Goal: Entertainment & Leisure: Browse casually

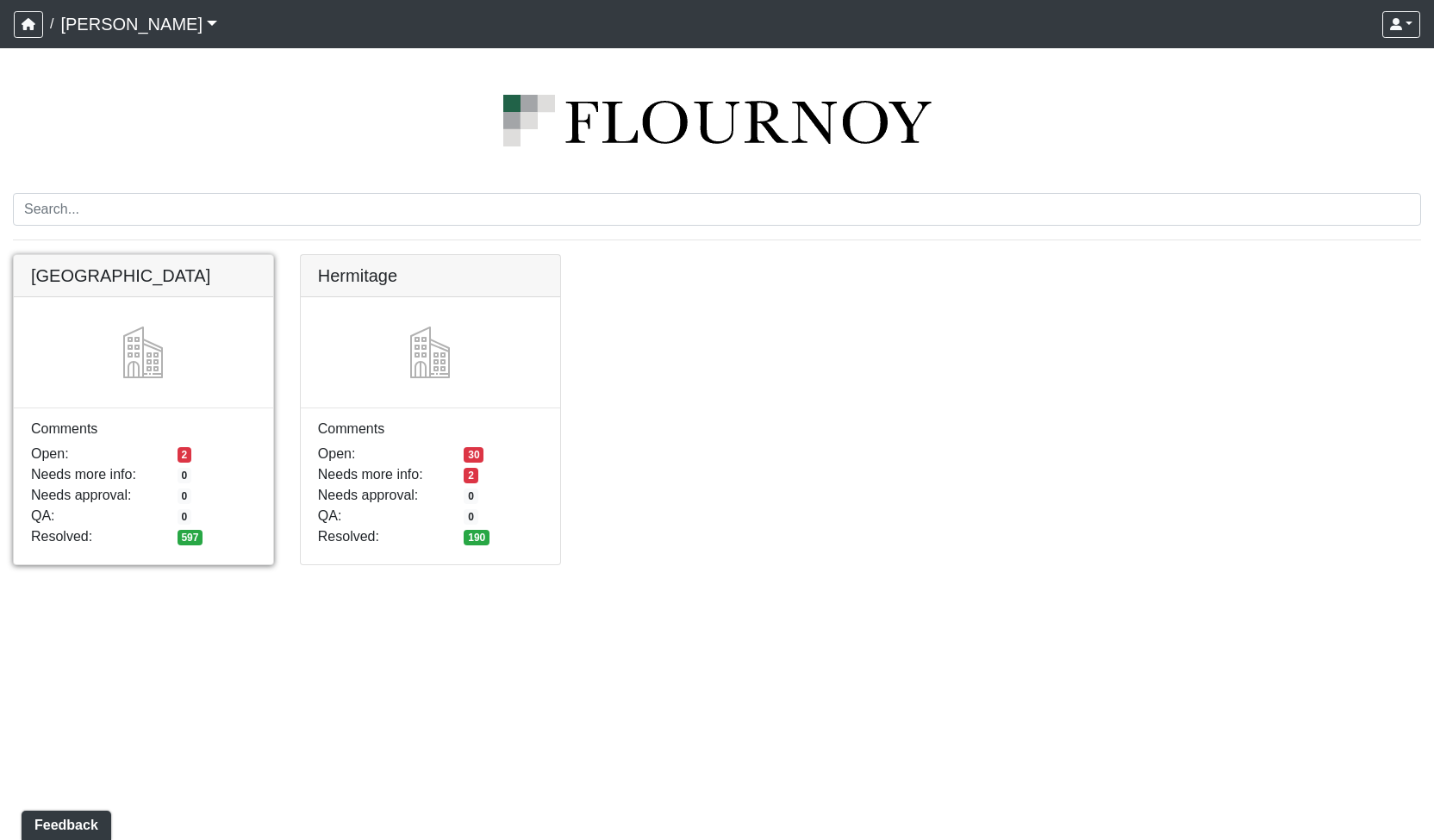
click at [173, 255] on link at bounding box center [143, 255] width 259 height 0
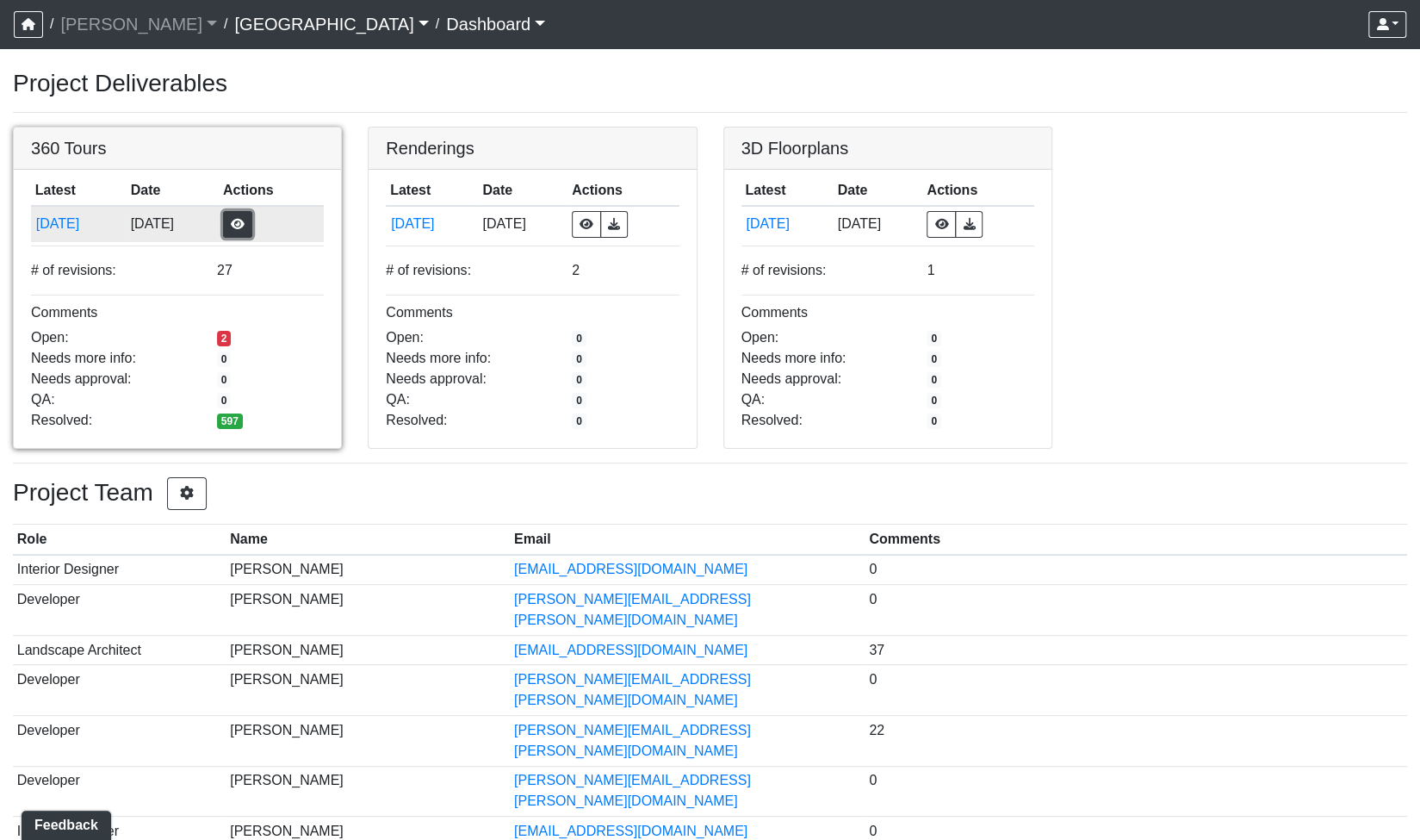
click at [252, 217] on button "button" at bounding box center [237, 225] width 29 height 27
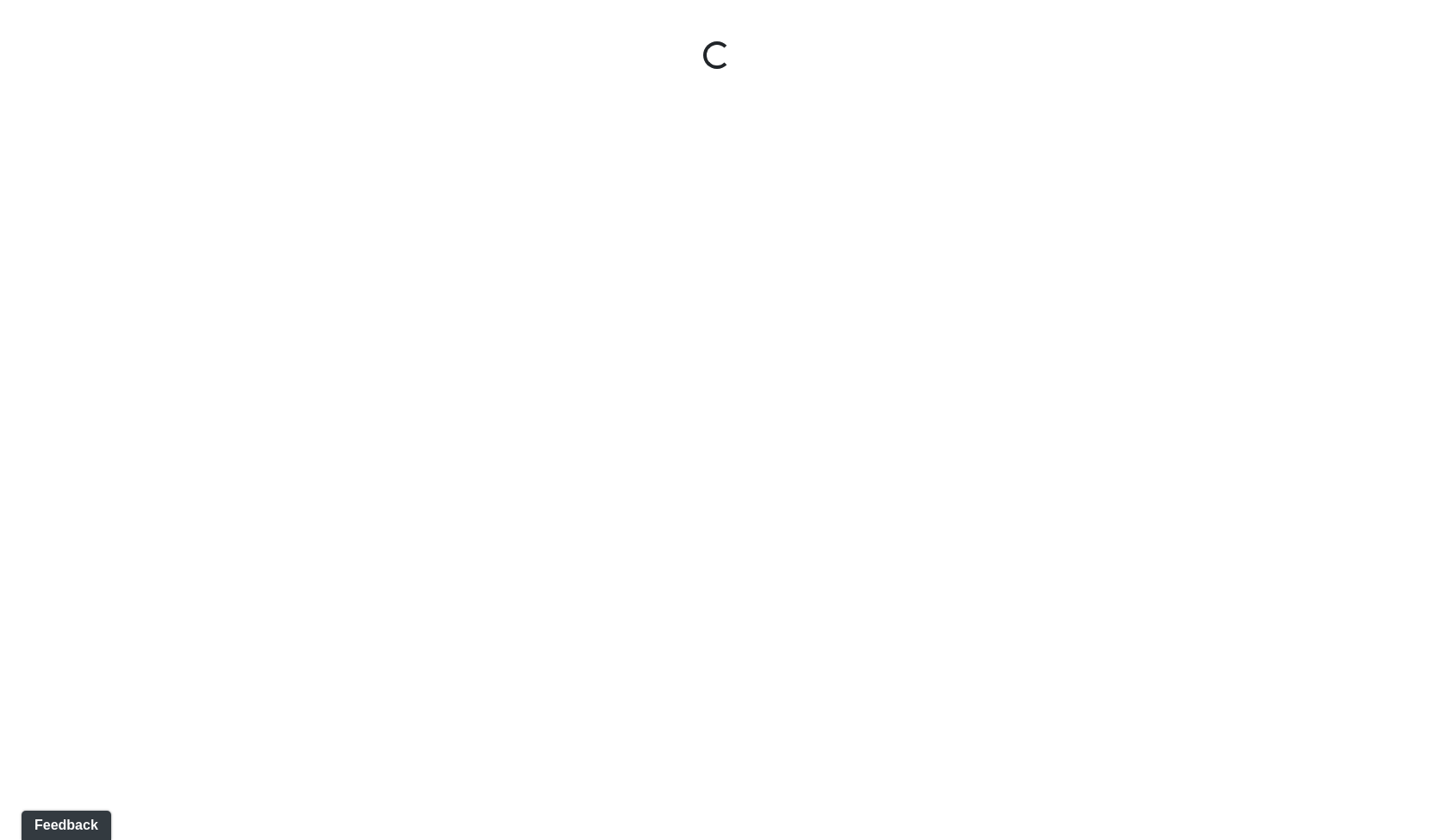
select select "gontoaMErPAtzSBVXh4ptW"
select select "h3ebyGk32eUmSzz99H473o"
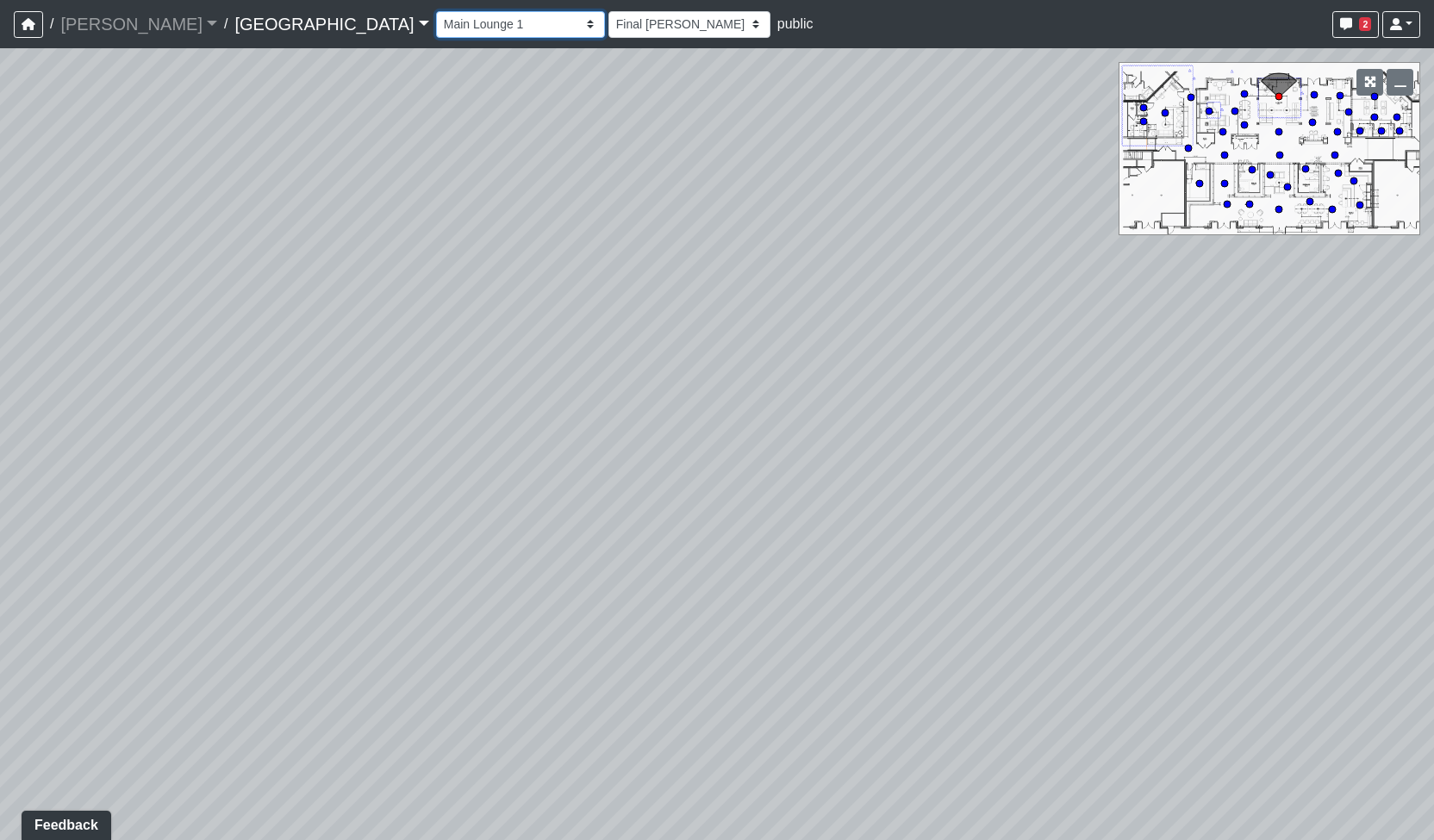
click at [438, 21] on select "Breezeway Entry Fireplace 1 Fireplace 2 Gate Golf Holes Shade Sails Sidewalk 1 …" at bounding box center [520, 25] width 169 height 27
click at [436, 11] on select "Breezeway Entry Fireplace 1 Fireplace 2 Gate Golf Holes Shade Sails Sidewalk 1 …" at bounding box center [520, 25] width 169 height 27
select select "b93sUvBngJfbws6jhY3nA7"
select select "h3ebyGk32eUmSzz99H473o"
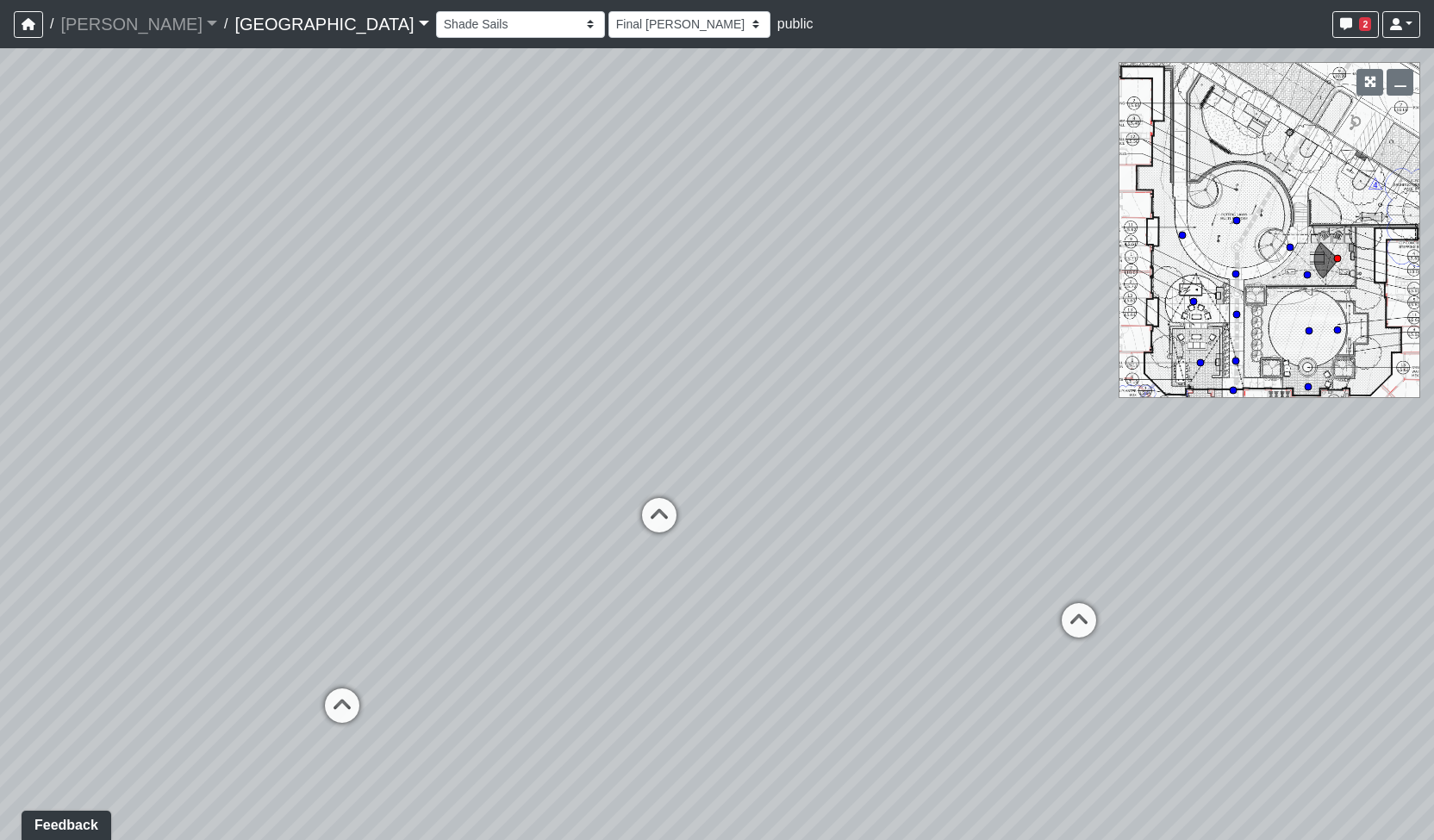
click at [319, 713] on icon at bounding box center [342, 714] width 51 height 51
select select "hWzvKmFk7oaqRtSnt17M68"
select select "h3ebyGk32eUmSzz99H473o"
drag, startPoint x: 299, startPoint y: 617, endPoint x: 763, endPoint y: 598, distance: 464.4
click at [1053, 530] on div "Loading... Pool Courtyard Entry 1 Loading... Main Lounge 2 Loading... Pool Cour…" at bounding box center [717, 444] width 1434 height 791
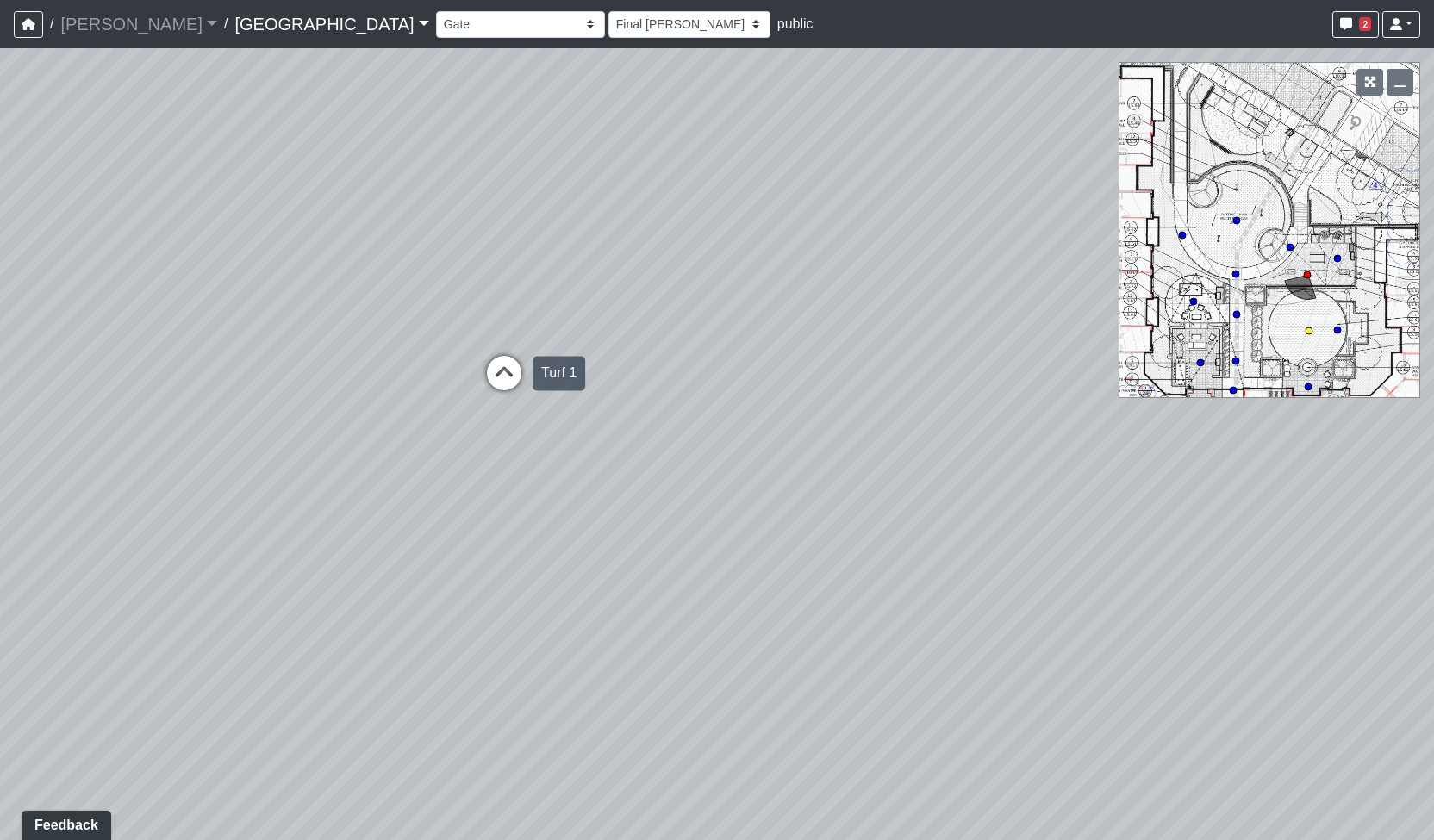
click at [487, 375] on icon at bounding box center [504, 381] width 51 height 51
select select "2jicNWr27qU7rxn3ZrGhh6"
select select "h3ebyGk32eUmSzz99H473o"
drag, startPoint x: 365, startPoint y: 584, endPoint x: 950, endPoint y: 521, distance: 588.4
click at [949, 521] on div "Loading... Pool Courtyard Entry 1 Loading... Main Lounge 2 Loading... Pool Cour…" at bounding box center [717, 444] width 1434 height 791
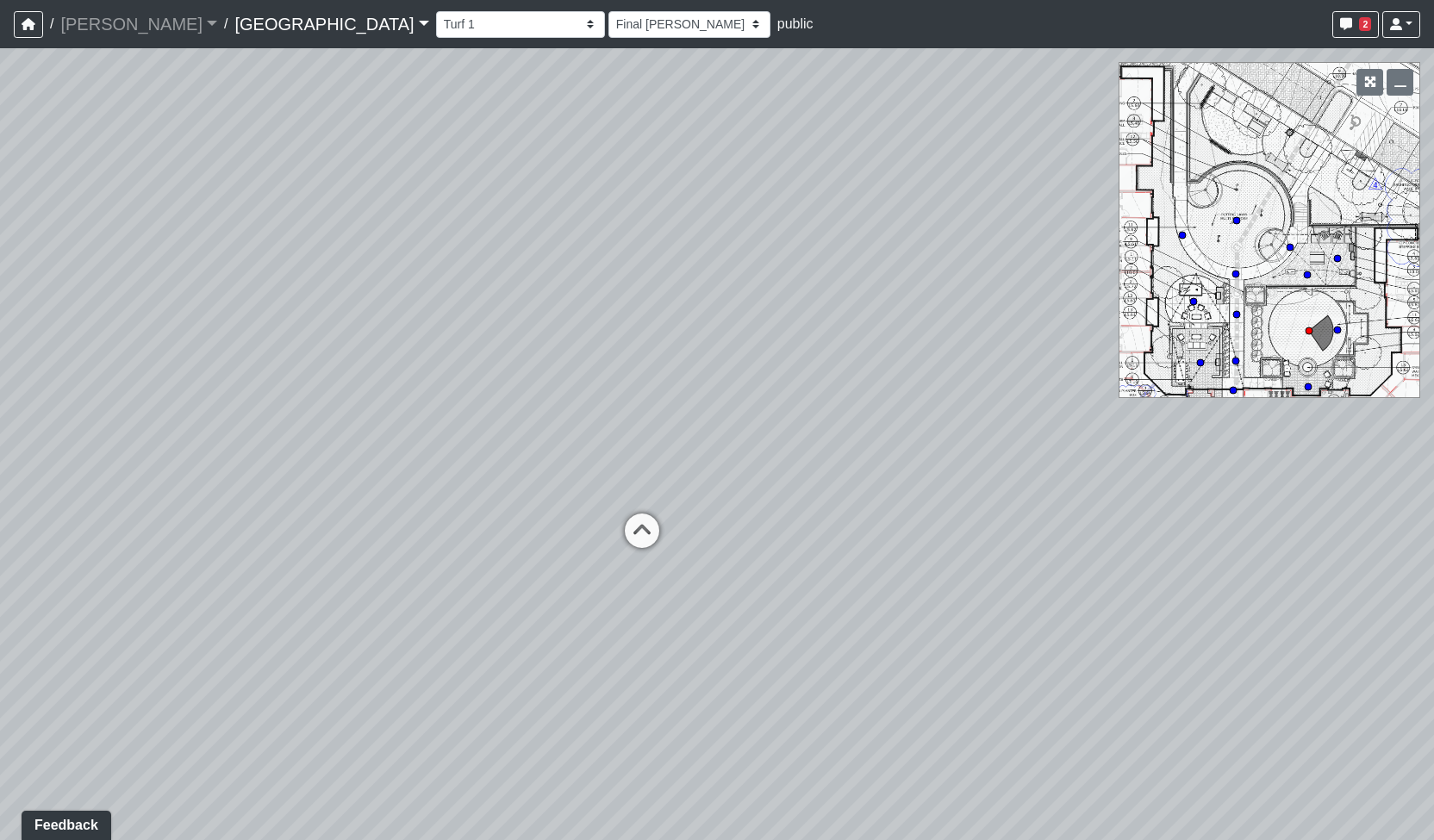
drag, startPoint x: 573, startPoint y: 477, endPoint x: 883, endPoint y: 520, distance: 313.0
click at [883, 520] on div "Loading... Pool Courtyard Entry 1 Loading... Main Lounge 2 Loading... Pool Cour…" at bounding box center [717, 444] width 1434 height 791
drag, startPoint x: 776, startPoint y: 459, endPoint x: 812, endPoint y: 477, distance: 40.2
click at [812, 478] on div "Loading... Pool Courtyard Entry 1 Loading... Main Lounge 2 Loading... Pool Cour…" at bounding box center [717, 444] width 1434 height 791
